Goal: Check status: Check status

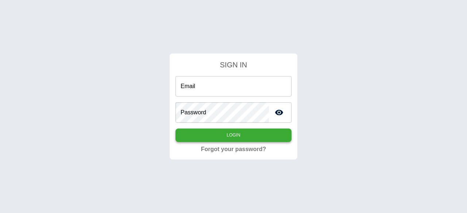
type input "**********"
click at [241, 139] on button "Login" at bounding box center [234, 136] width 116 height 14
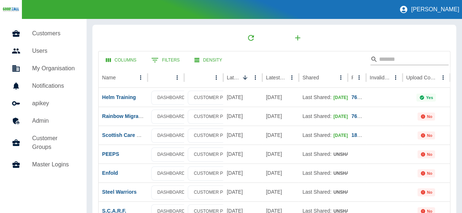
click at [413, 58] on input "Search" at bounding box center [408, 60] width 58 height 12
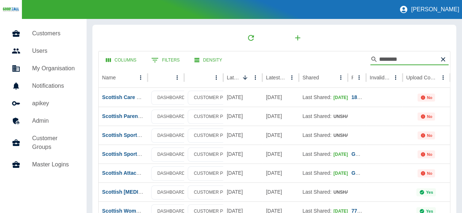
type input "********"
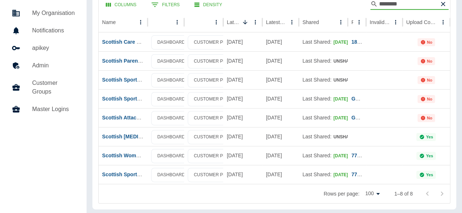
scroll to position [57, 0]
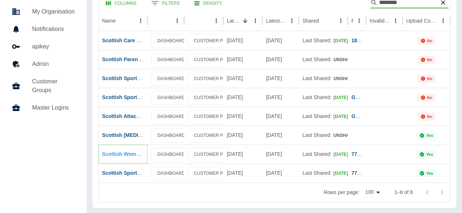
click at [131, 151] on link "Scottish Womens Convention" at bounding box center [138, 154] width 72 height 6
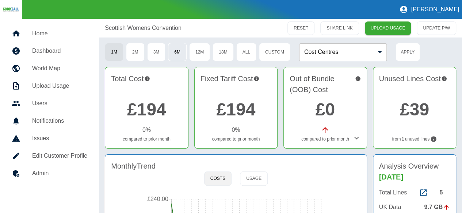
click at [184, 57] on button "6M" at bounding box center [177, 52] width 19 height 18
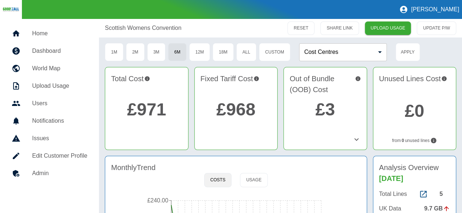
click at [147, 106] on link "£971" at bounding box center [146, 109] width 39 height 19
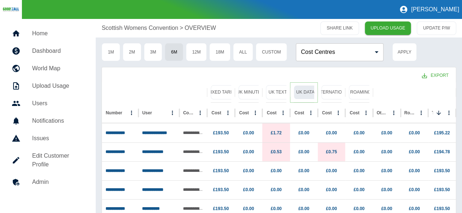
click at [296, 92] on button "UK Data" at bounding box center [304, 92] width 23 height 14
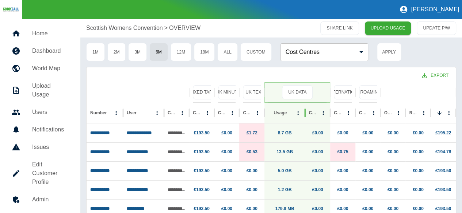
click at [302, 114] on div "Usage" at bounding box center [284, 113] width 41 height 20
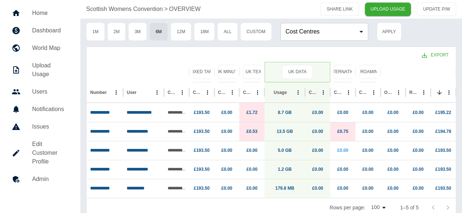
scroll to position [30, 0]
